Goal: Task Accomplishment & Management: Manage account settings

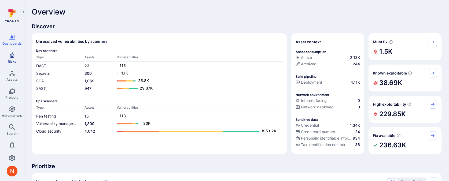
click at [11, 62] on span "Risks" at bounding box center [12, 61] width 9 height 4
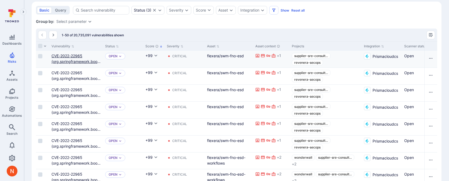
click at [71, 55] on link "CVE-2022-22965 (org.springframework.boot:spring-boot-starter-security)" at bounding box center [76, 63] width 49 height 21
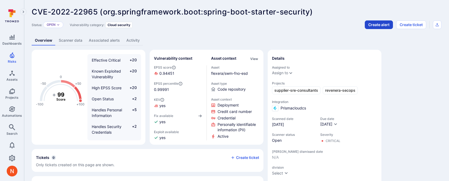
click at [378, 22] on button "Create alert" at bounding box center [379, 24] width 28 height 9
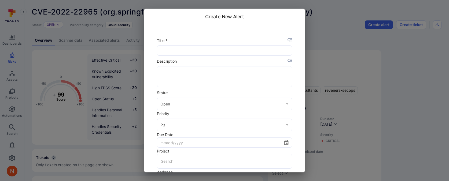
scroll to position [3, 0]
click at [288, 36] on icon "placeholder selector" at bounding box center [290, 37] width 5 height 5
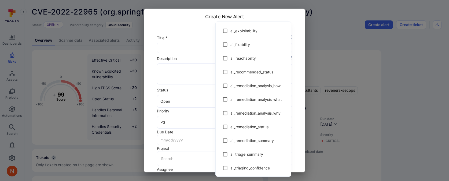
click at [182, 43] on div at bounding box center [224, 90] width 449 height 181
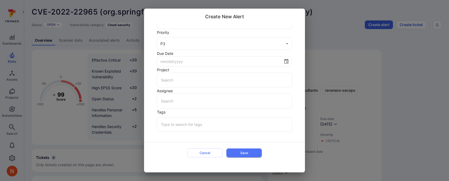
scroll to position [0, 0]
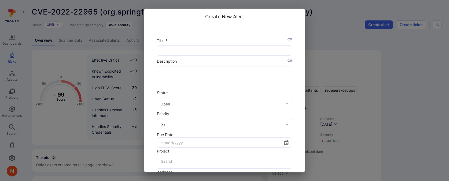
click at [380, 73] on div "Create New Alert Title * ​ Description x ​ Status Open open ​ Priority P3 P3 ​ …" at bounding box center [224, 90] width 449 height 181
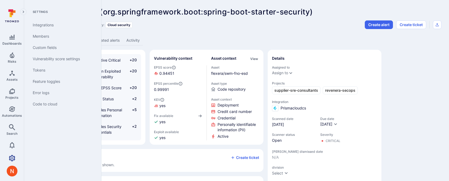
click at [8, 159] on link "Settings" at bounding box center [12, 157] width 24 height 11
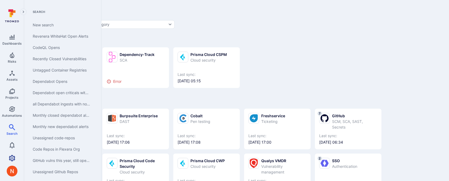
click at [11, 155] on icon "Settings" at bounding box center [12, 158] width 6 height 6
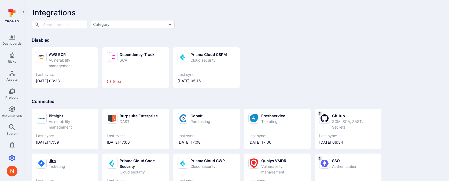
click at [61, 158] on div "Jira" at bounding box center [57, 160] width 16 height 6
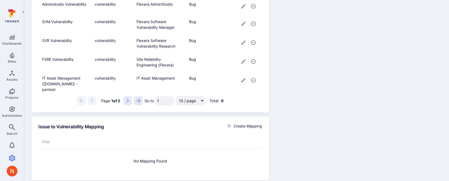
click at [126, 103] on icon "Go to the next page" at bounding box center [128, 100] width 5 height 5
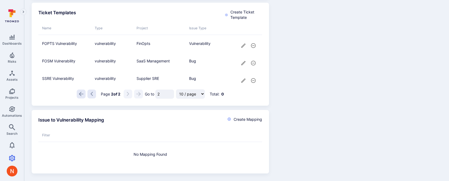
scroll to position [493, 0]
click at [244, 81] on icon "cell for" at bounding box center [244, 81] width 6 height 6
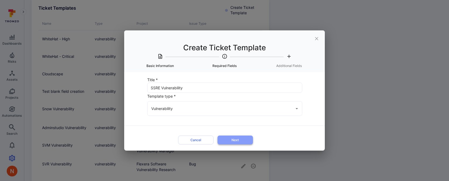
click at [225, 137] on button "Next" at bounding box center [235, 139] width 35 height 9
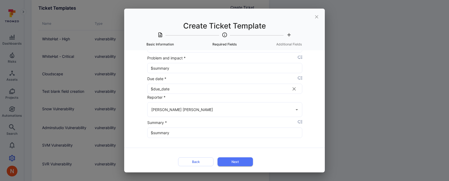
scroll to position [192, 0]
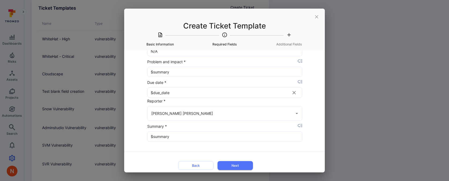
click at [302, 82] on icon "placeholder selector" at bounding box center [300, 81] width 5 height 5
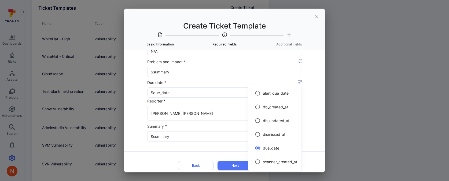
click at [285, 97] on li "alert_due_date" at bounding box center [274, 93] width 53 height 14
type input "$alert_due_date"
radio input "true"
radio input "false"
click at [322, 89] on div at bounding box center [224, 90] width 449 height 181
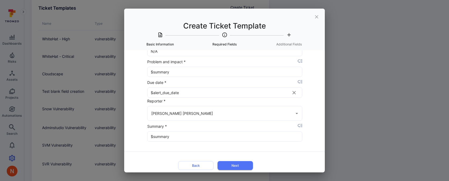
click at [319, 17] on icon "close" at bounding box center [317, 17] width 6 height 6
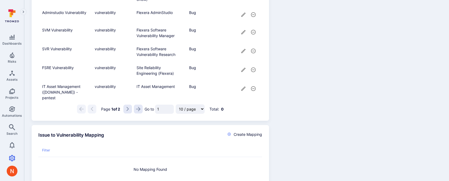
scroll to position [628, 0]
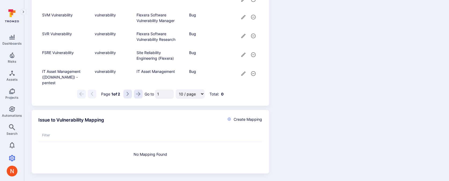
click at [123, 98] on div "Page 1 of 2 Go to 1 10 / page 25 / page 50 / page 100 / page Total: 0" at bounding box center [150, 93] width 224 height 9
click at [126, 96] on button "Go to the next page" at bounding box center [127, 93] width 9 height 9
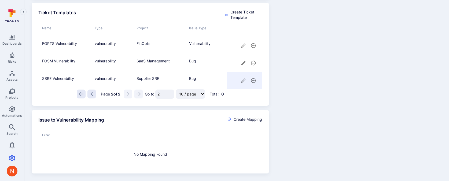
click at [243, 78] on icon "cell for" at bounding box center [244, 81] width 6 height 6
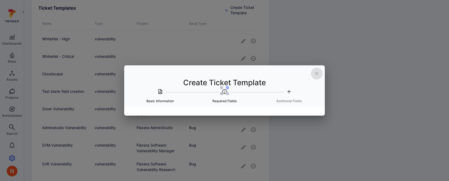
click at [315, 72] on icon "close" at bounding box center [317, 74] width 6 height 6
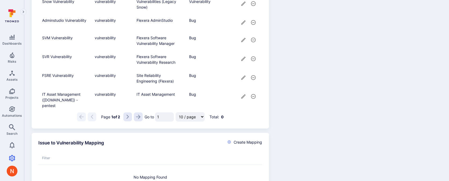
click at [126, 121] on button "Go to the next page" at bounding box center [127, 116] width 9 height 9
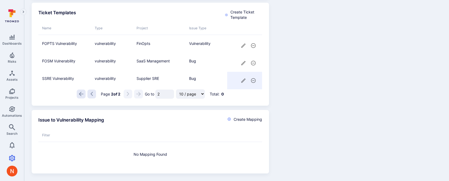
click at [244, 81] on icon "cell for" at bounding box center [244, 81] width 6 height 6
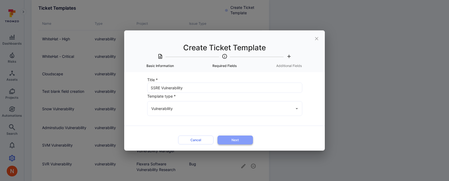
click at [228, 143] on button "Next" at bounding box center [235, 139] width 35 height 9
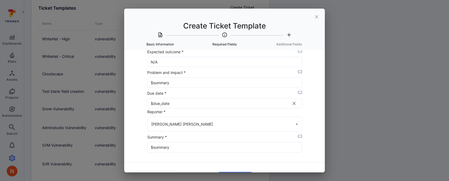
scroll to position [196, 0]
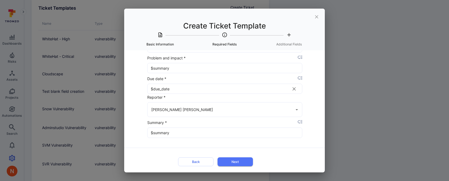
click at [299, 77] on icon "placeholder selector" at bounding box center [300, 78] width 5 height 5
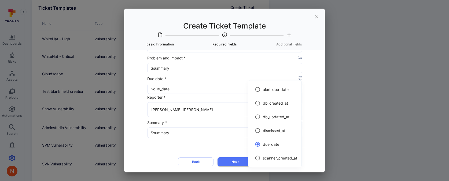
click at [353, 14] on div at bounding box center [224, 90] width 449 height 181
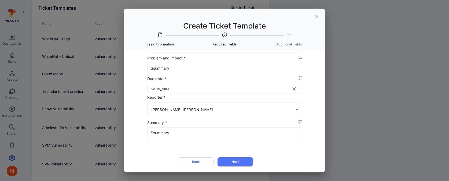
click at [318, 15] on icon "close" at bounding box center [317, 17] width 6 height 6
